Goal: Task Accomplishment & Management: Manage account settings

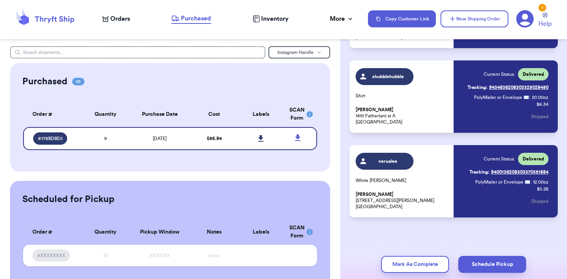
scroll to position [629, 0]
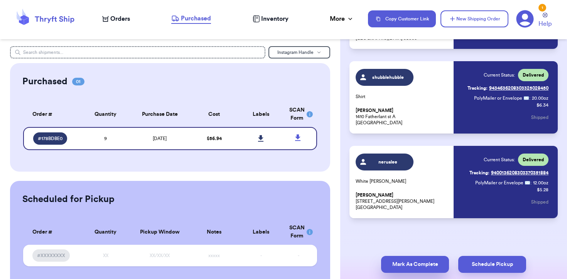
click at [415, 261] on button "Mark As Complete" at bounding box center [415, 264] width 68 height 17
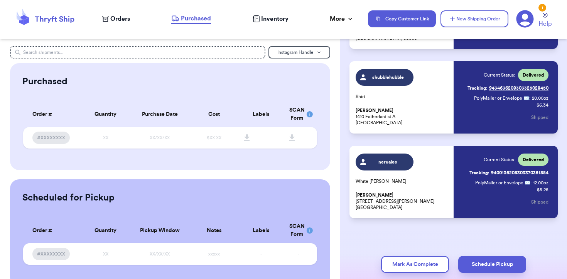
click at [542, 7] on div "1" at bounding box center [542, 8] width 8 height 8
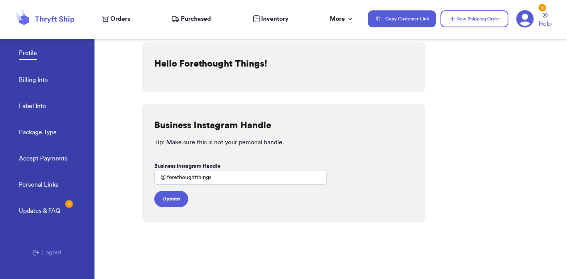
click at [52, 207] on div "Updates & FAQ 1" at bounding box center [40, 211] width 42 height 9
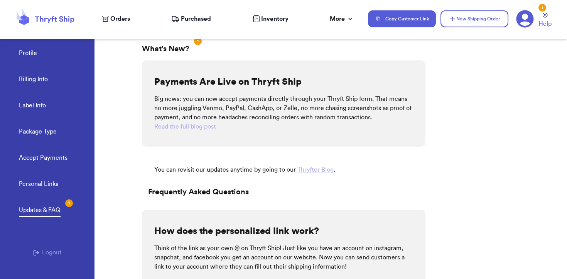
scroll to position [14, 0]
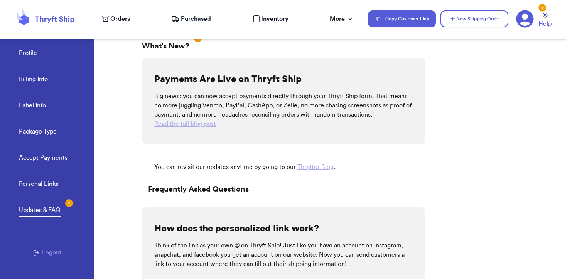
click at [197, 122] on link "Read the full blog post" at bounding box center [185, 124] width 62 height 6
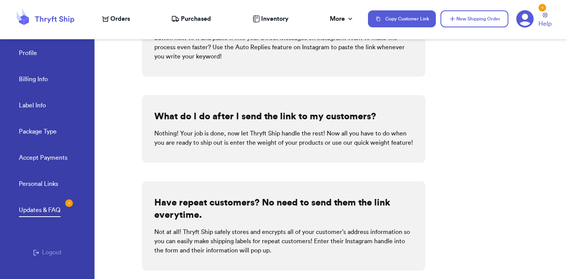
scroll to position [330, 0]
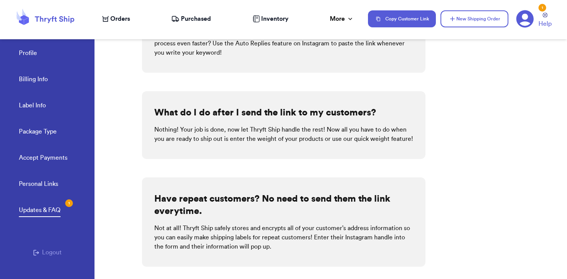
click at [59, 164] on link "Accept Payments" at bounding box center [43, 158] width 49 height 11
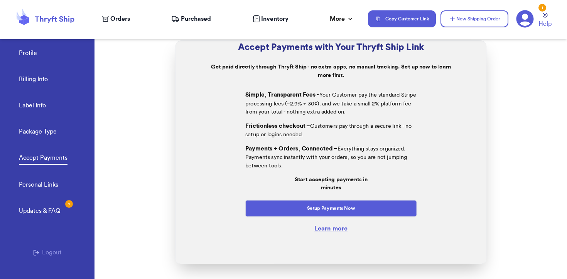
scroll to position [33, 0]
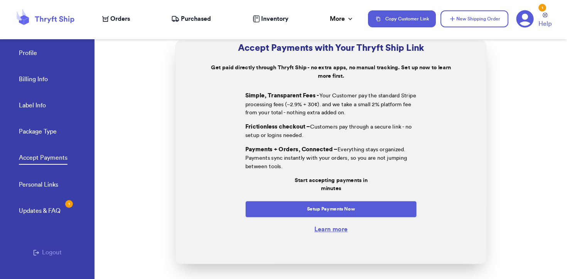
click at [46, 213] on div "Updates & FAQ 1" at bounding box center [40, 211] width 42 height 9
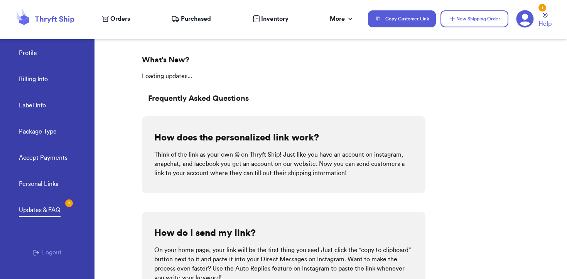
click at [59, 104] on div "Profile Billing Info Label Info Package Type Accept Payments" at bounding box center [57, 103] width 76 height 153
click at [32, 98] on div "Profile Billing Info Label Info Package Type Accept Payments" at bounding box center [57, 103] width 76 height 153
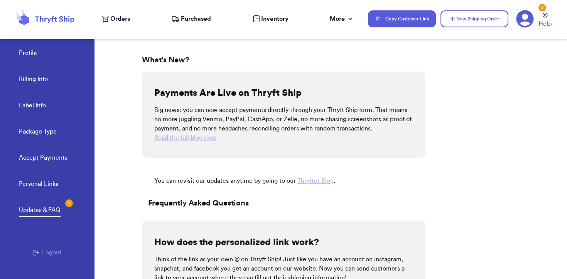
click at [39, 107] on link "Label Info" at bounding box center [32, 106] width 27 height 11
select select "TN"
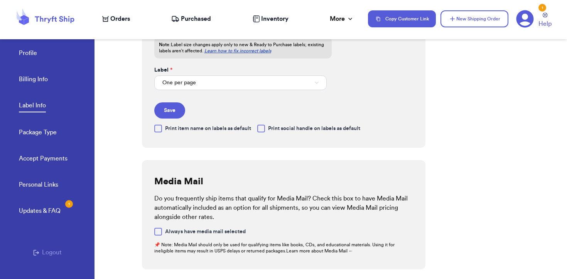
scroll to position [66, 0]
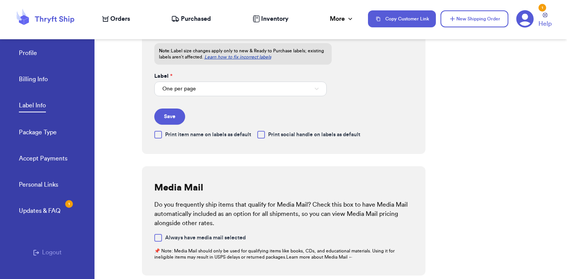
click at [39, 83] on link "Billing Info" at bounding box center [33, 80] width 29 height 11
